Goal: Find specific page/section: Find specific page/section

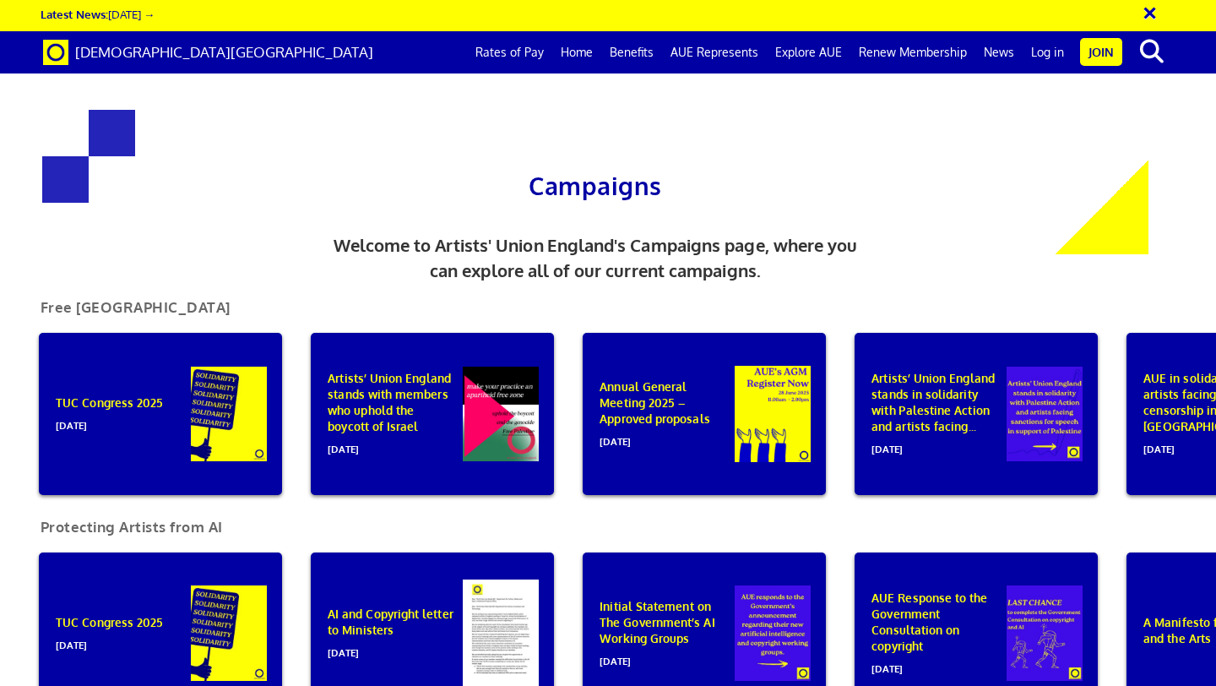
scroll to position [0, 9]
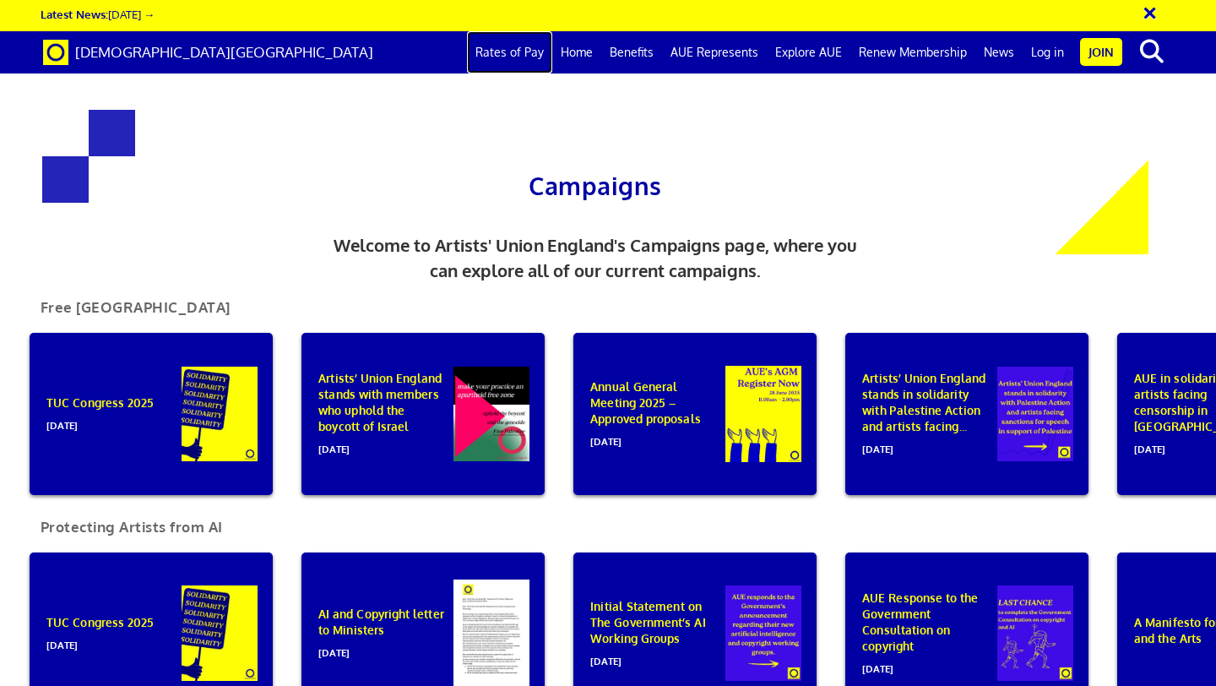
click at [527, 57] on link "Rates of Pay" at bounding box center [509, 52] width 85 height 42
click at [520, 57] on link "Rates of Pay" at bounding box center [509, 52] width 85 height 42
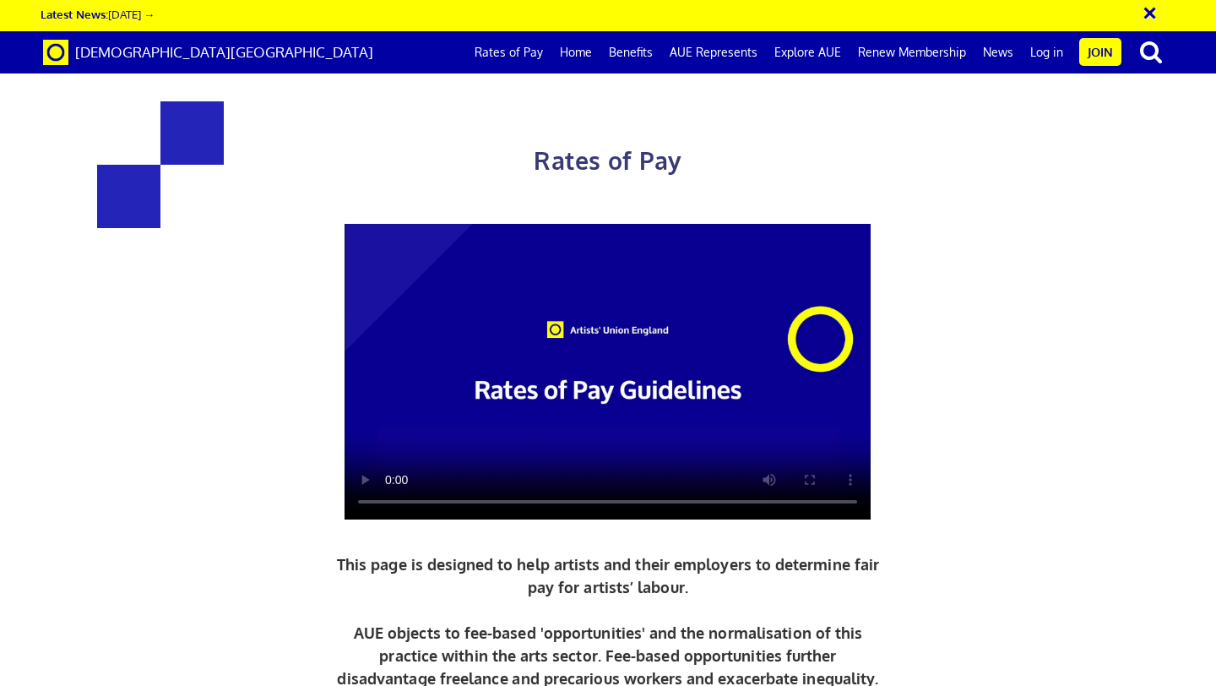
scroll to position [0, 9]
click at [632, 57] on link "Benefits" at bounding box center [631, 52] width 61 height 42
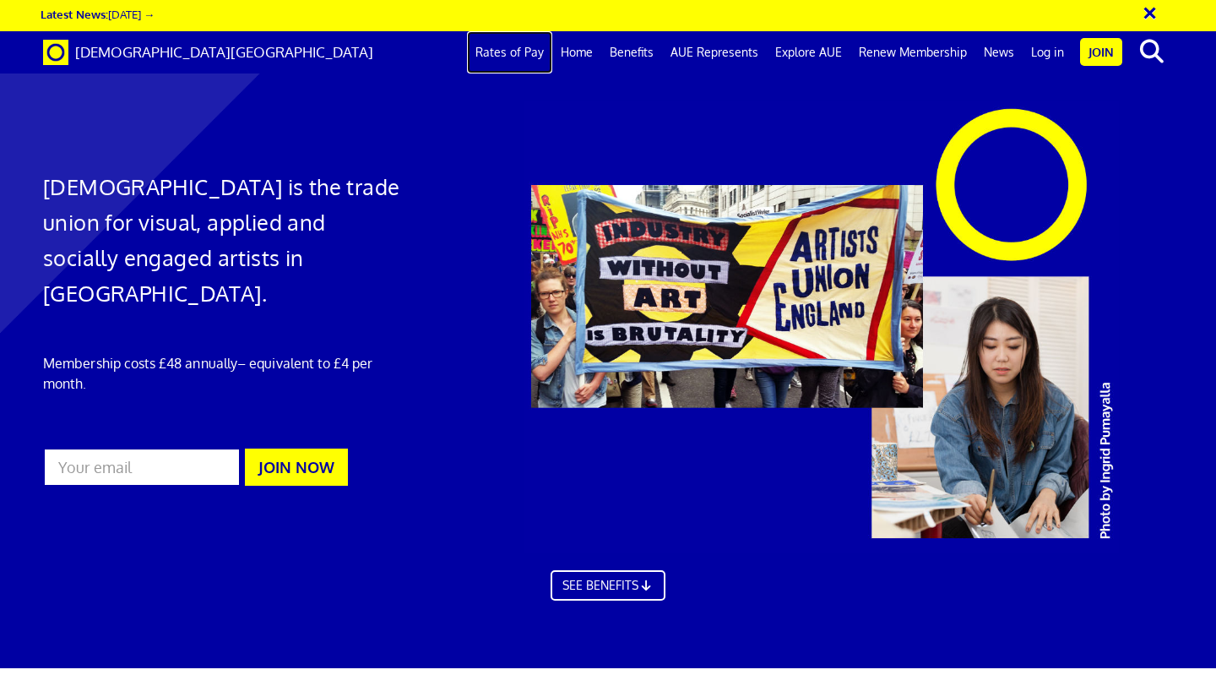
click at [519, 53] on link "Rates of Pay" at bounding box center [509, 52] width 85 height 42
